Goal: Transaction & Acquisition: Book appointment/travel/reservation

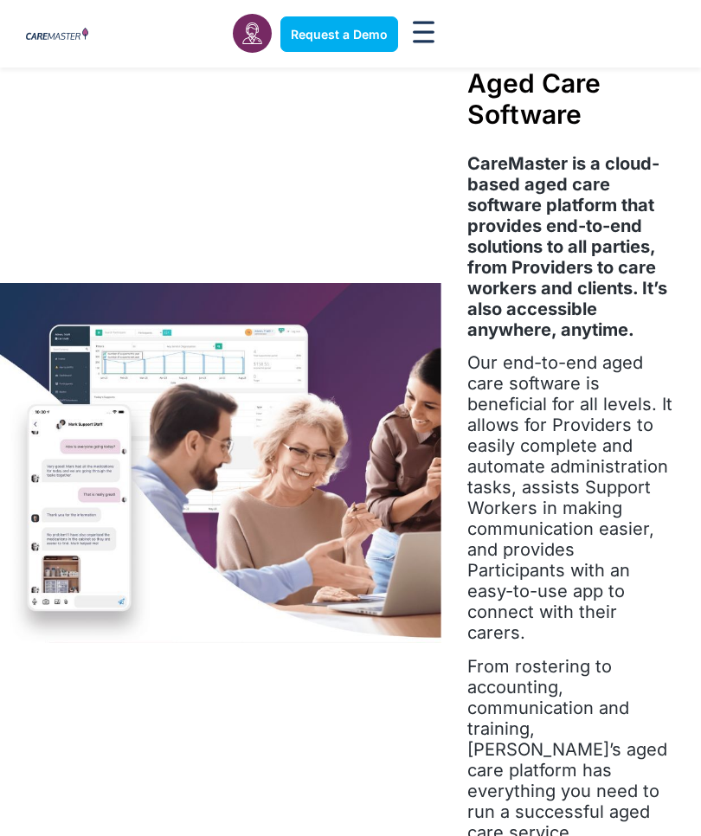
click at [87, 529] on img at bounding box center [221, 463] width 442 height 360
click at [318, 36] on span "Request a Demo" at bounding box center [339, 34] width 97 height 15
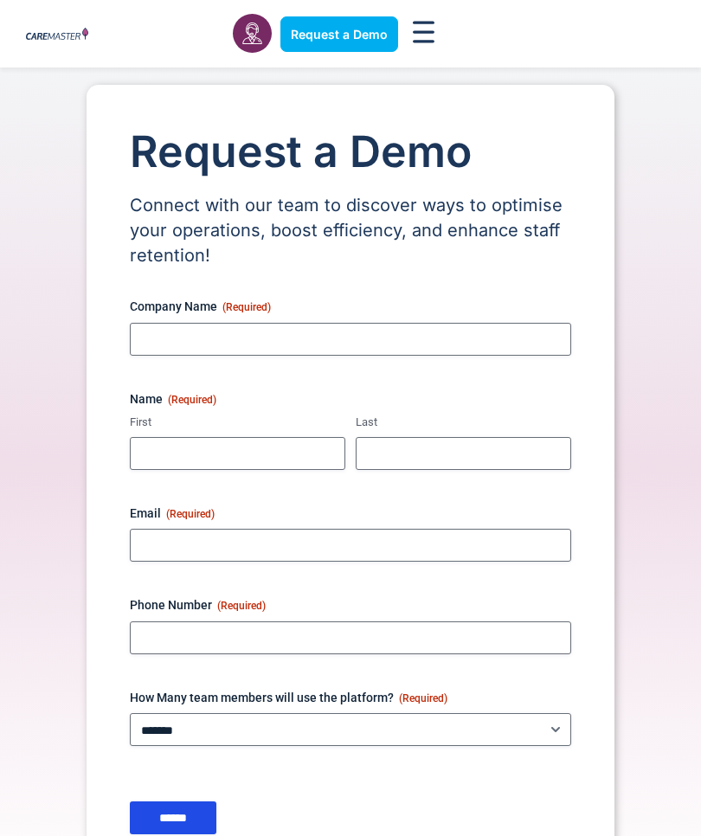
click at [646, 48] on div "Request a Demo Solutions AI Roster Optimiser NDIS Software for Small Providers …" at bounding box center [350, 34] width 667 height 68
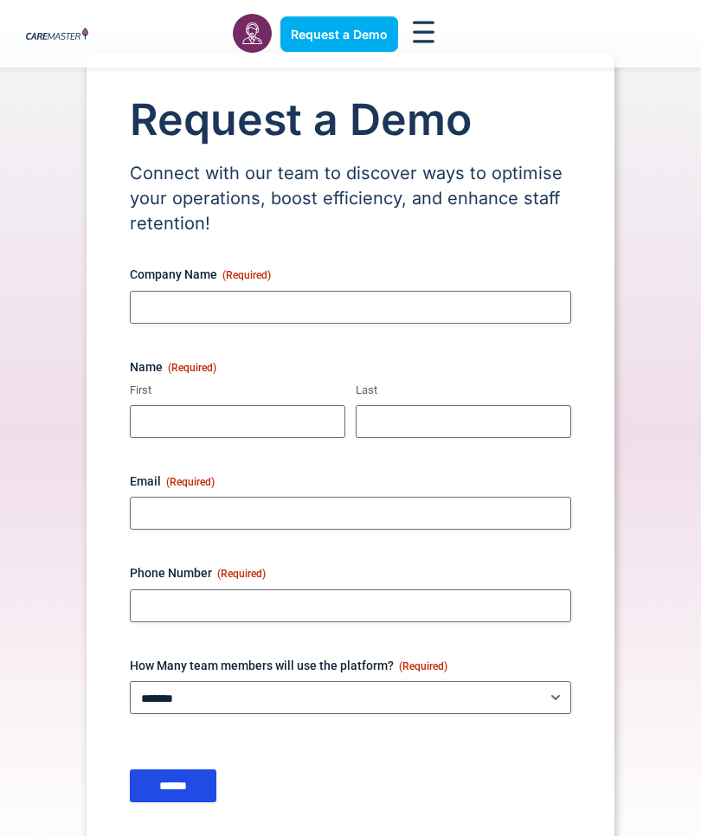
click at [699, 120] on div "Request a Demo Connect with our team to discover ways to optimise your operatio…" at bounding box center [350, 449] width 701 height 793
